Goal: Entertainment & Leisure: Consume media (video, audio)

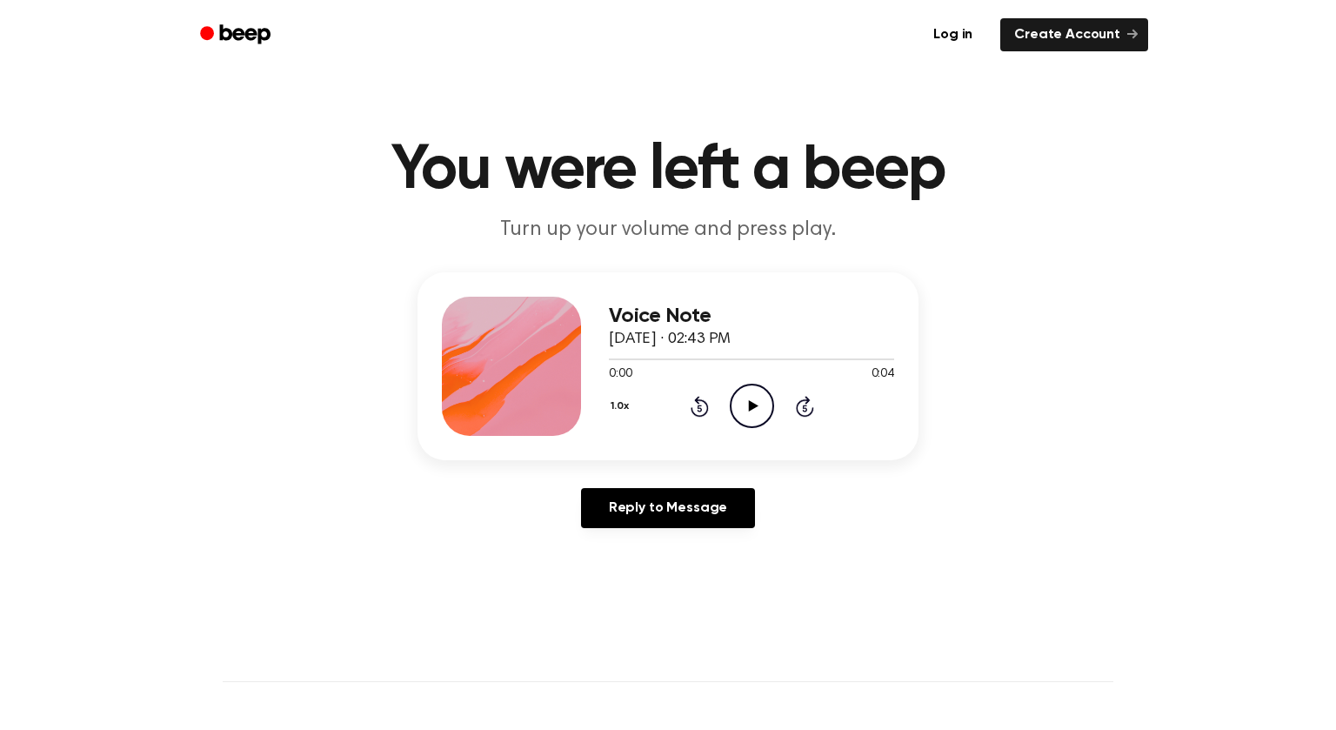
click at [746, 388] on icon "Play Audio" at bounding box center [752, 406] width 44 height 44
click at [755, 413] on icon "Play Audio" at bounding box center [752, 406] width 44 height 44
click at [733, 409] on icon "Play Audio" at bounding box center [752, 406] width 44 height 44
click at [751, 407] on icon at bounding box center [753, 405] width 10 height 11
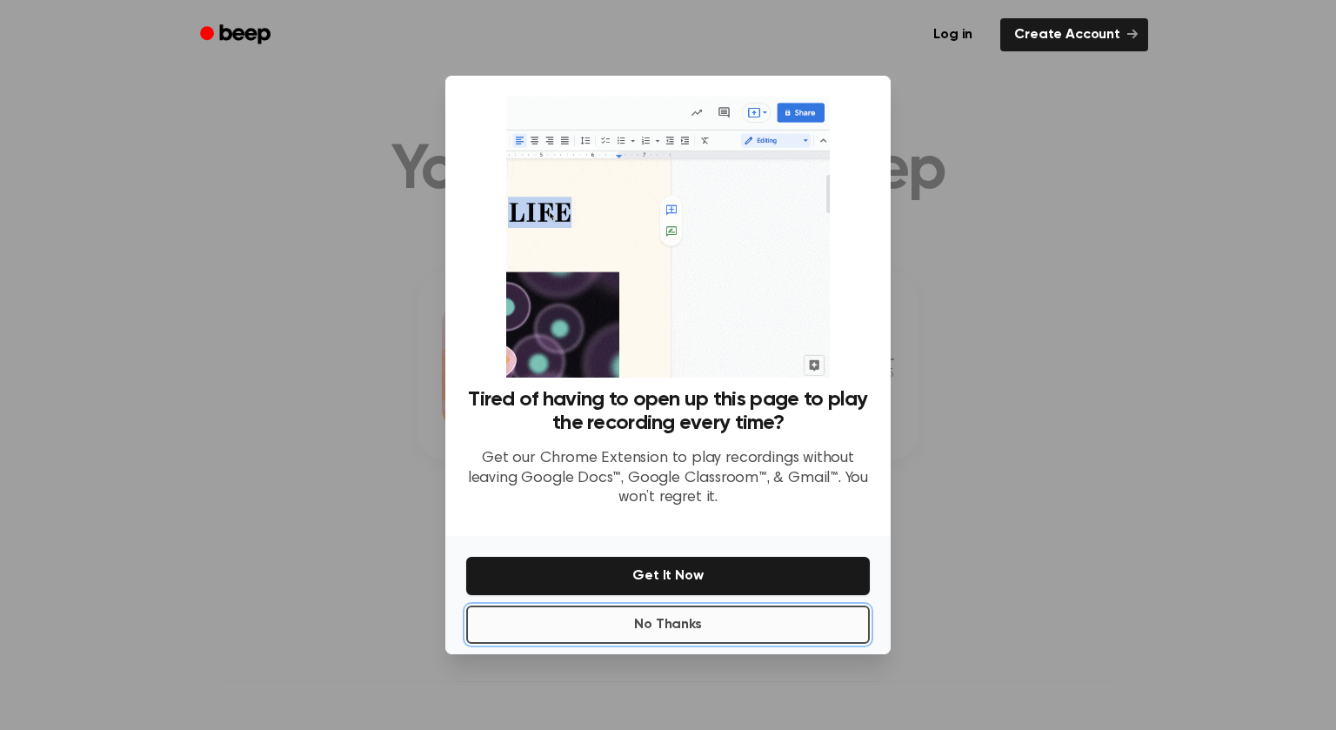
click at [707, 631] on button "No Thanks" at bounding box center [668, 624] width 404 height 38
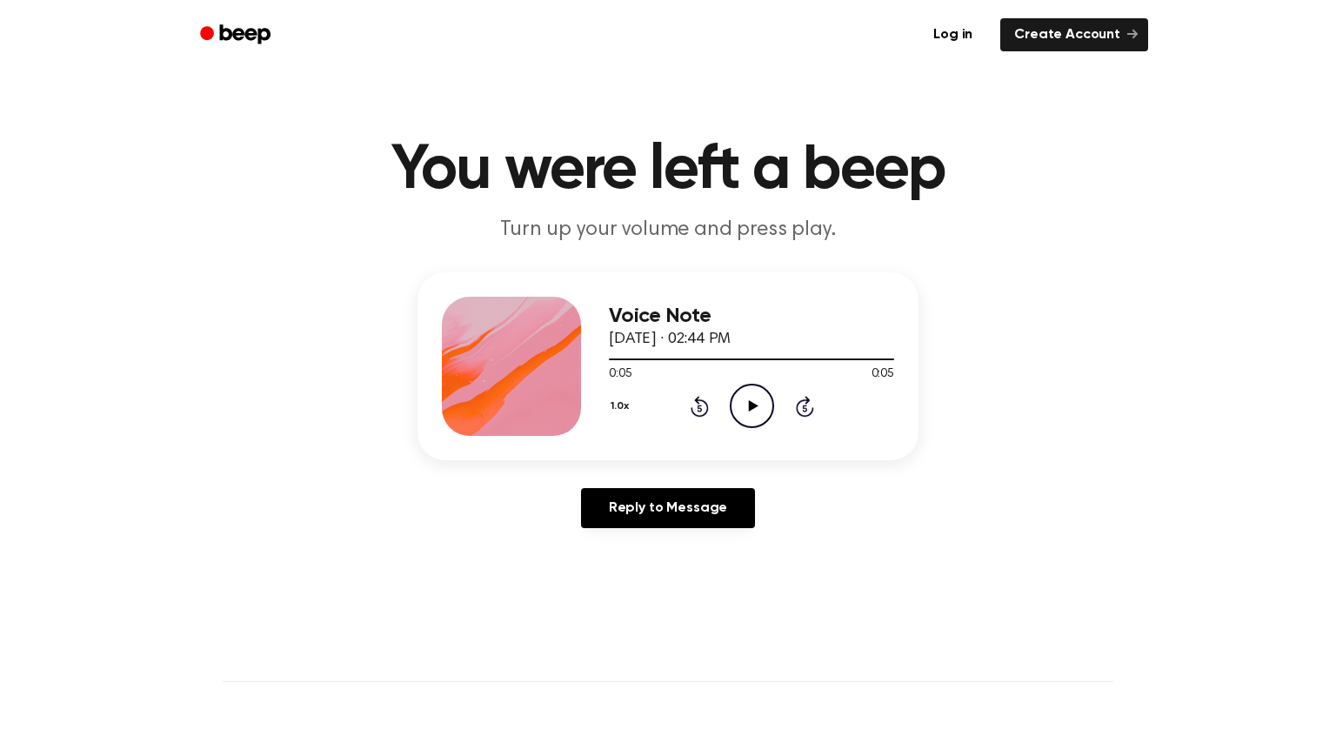
click at [746, 412] on icon "Play Audio" at bounding box center [752, 406] width 44 height 44
click at [746, 403] on icon "Play Audio" at bounding box center [752, 406] width 44 height 44
click at [765, 407] on icon "Play Audio" at bounding box center [752, 406] width 44 height 44
click at [748, 407] on icon "Play Audio" at bounding box center [752, 406] width 44 height 44
click at [791, 384] on div "1.0x Rewind 5 seconds Play Audio Skip 5 seconds" at bounding box center [751, 406] width 285 height 44
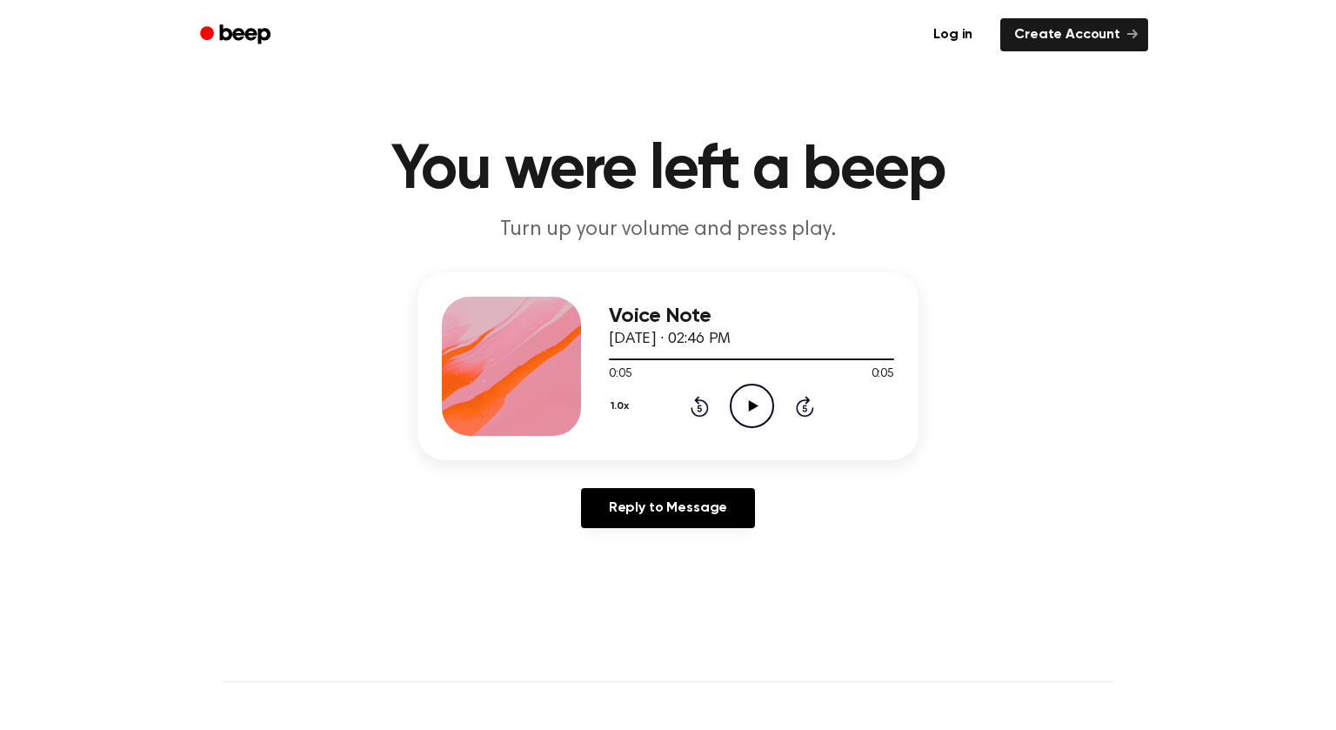
click at [740, 407] on icon "Play Audio" at bounding box center [752, 406] width 44 height 44
click at [758, 412] on icon "Play Audio" at bounding box center [752, 406] width 44 height 44
click at [739, 401] on icon "Play Audio" at bounding box center [752, 406] width 44 height 44
